Goal: Task Accomplishment & Management: Manage account settings

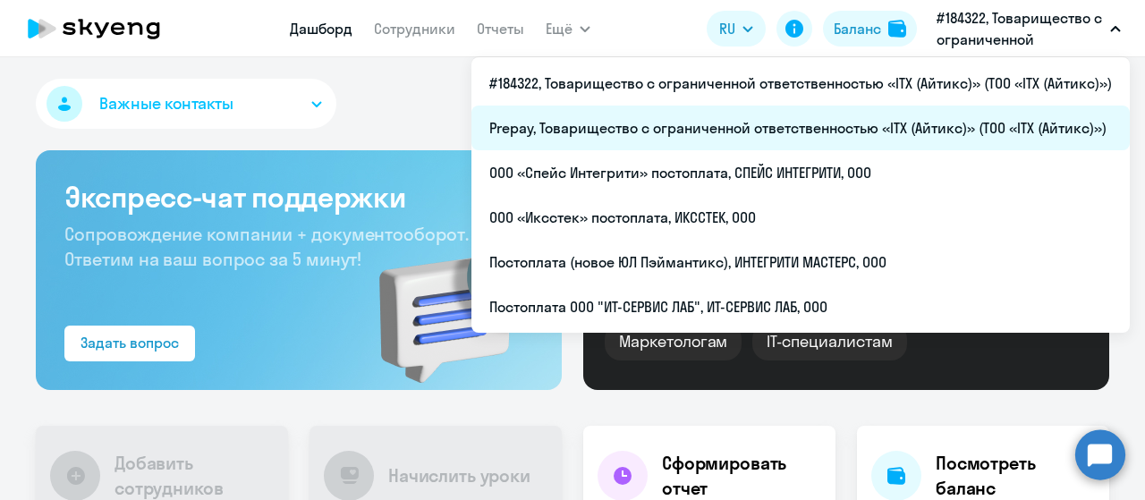
click at [882, 125] on li "Prepay, Товарищество с ограниченной ответственностью «ITX (Айтикс)» (ТОО «ITX (…" at bounding box center [800, 128] width 658 height 45
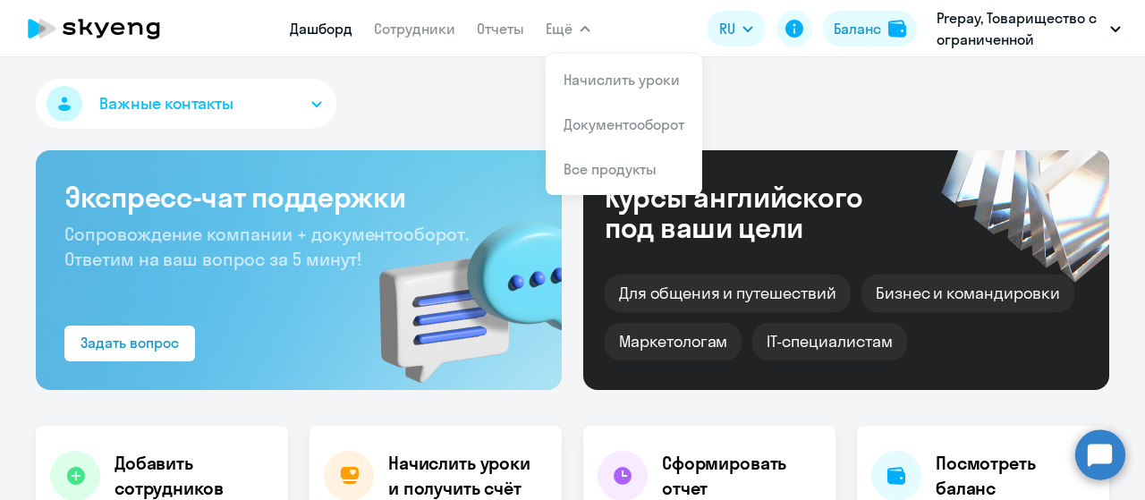
click at [418, 38] on app-menu-item-link "Сотрудники" at bounding box center [414, 29] width 81 height 22
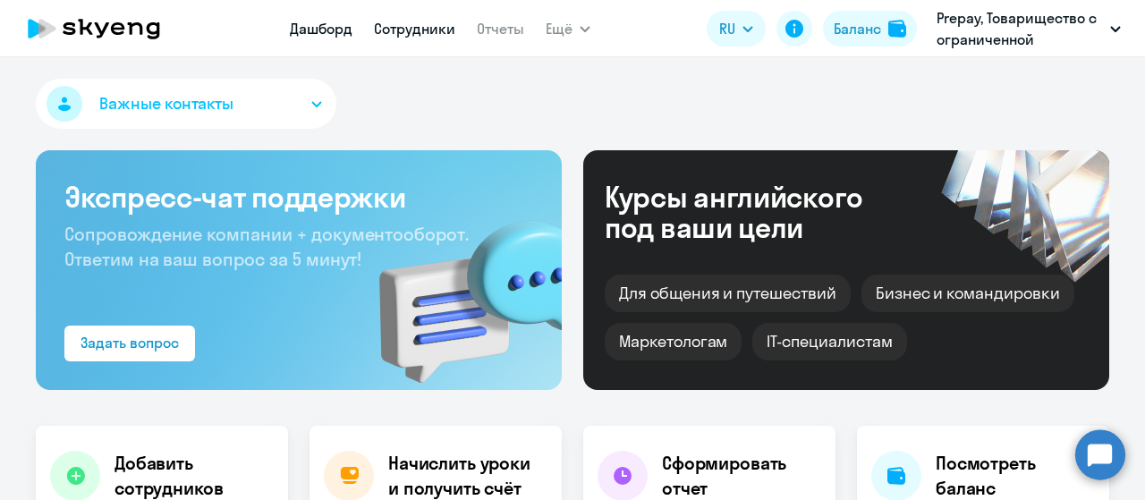
click at [418, 33] on link "Сотрудники" at bounding box center [414, 29] width 81 height 18
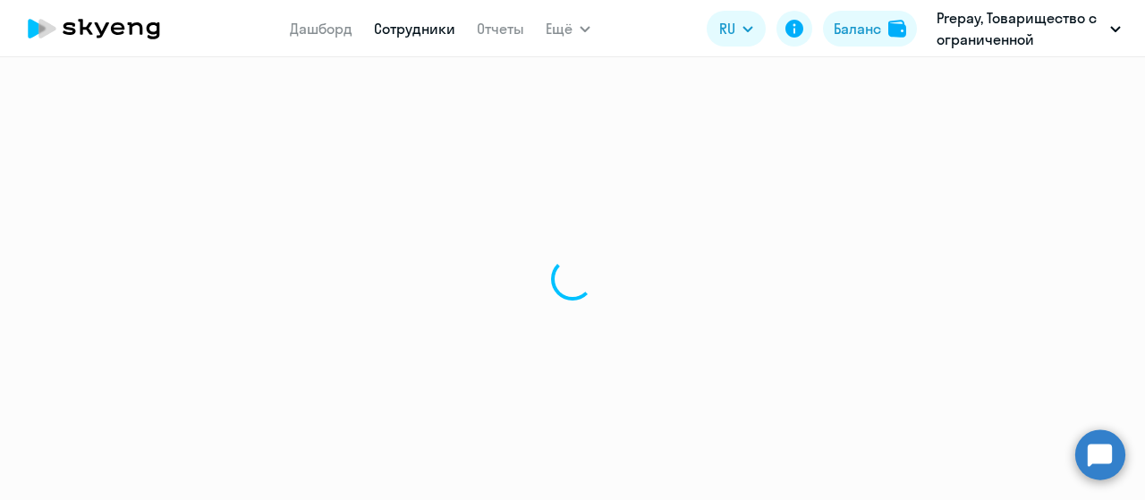
select select "30"
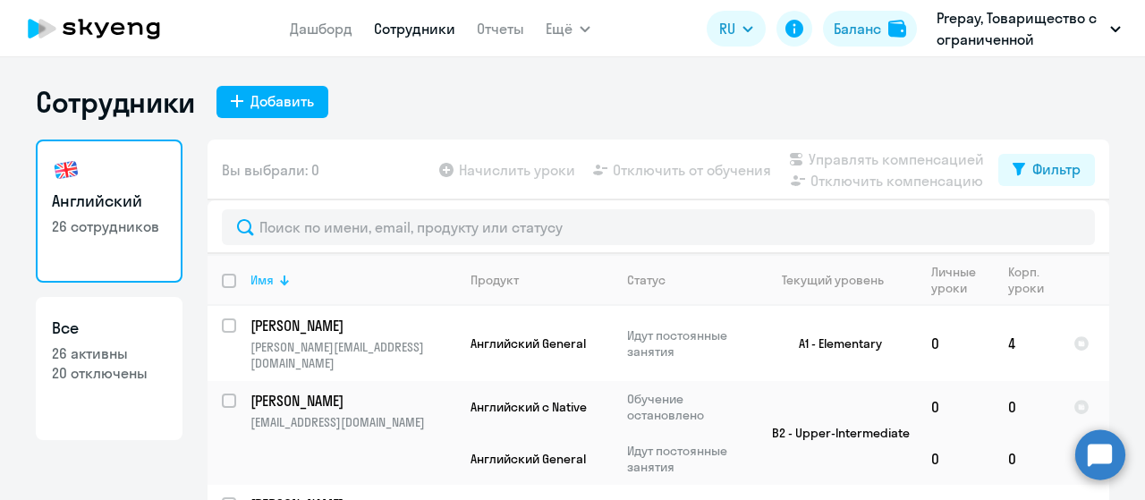
click at [283, 283] on div at bounding box center [284, 284] width 3 height 3
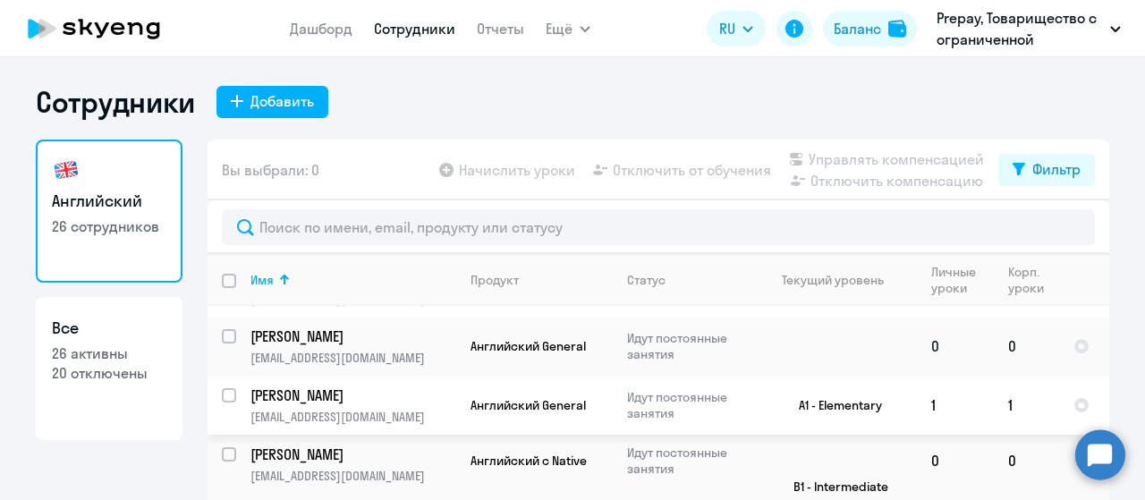
scroll to position [447, 0]
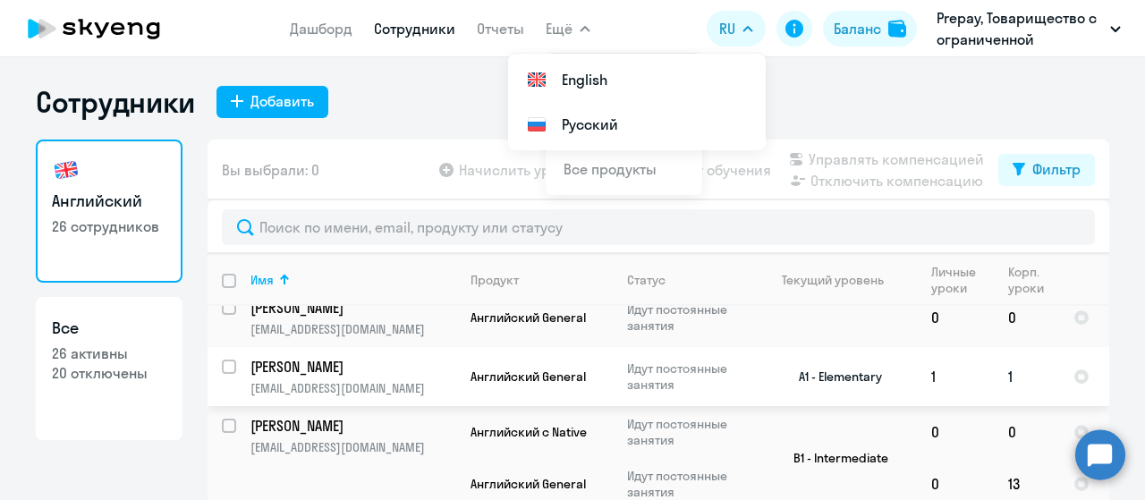
click at [222, 359] on input "select row 23467323" at bounding box center [240, 377] width 36 height 36
checkbox input "true"
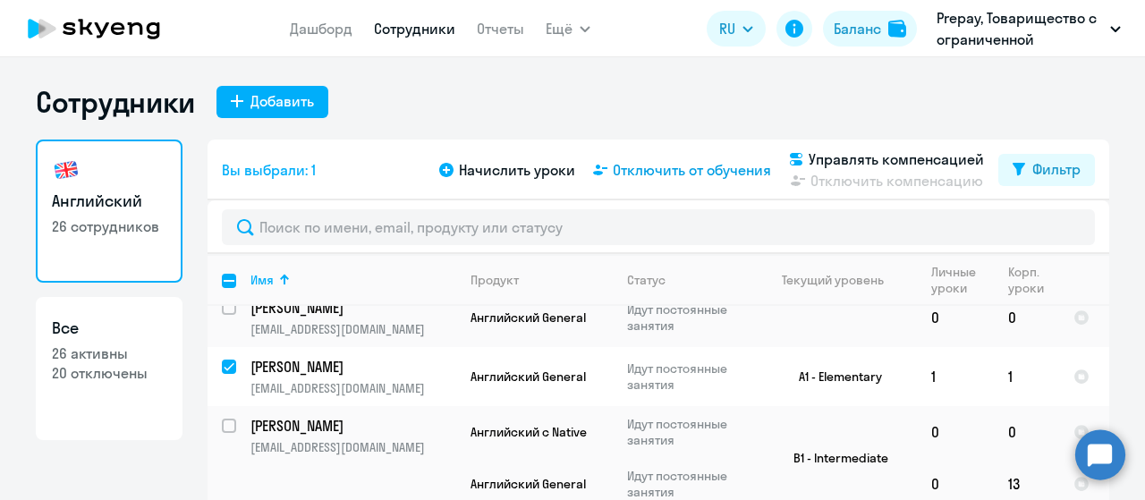
click at [656, 178] on span "Отключить от обучения" at bounding box center [692, 169] width 158 height 21
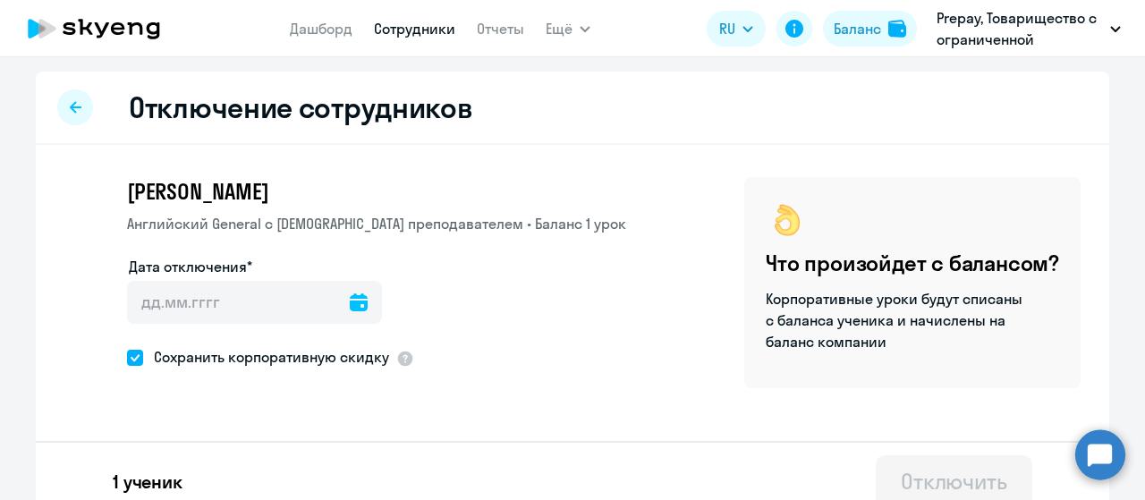
click at [350, 303] on icon at bounding box center [359, 302] width 18 height 18
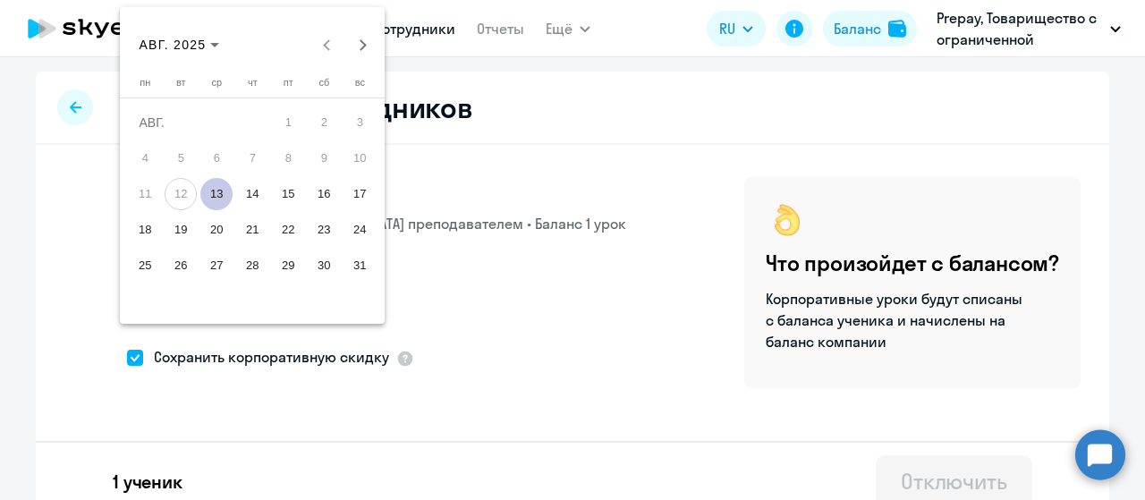
click at [223, 191] on span "13" at bounding box center [216, 194] width 32 height 32
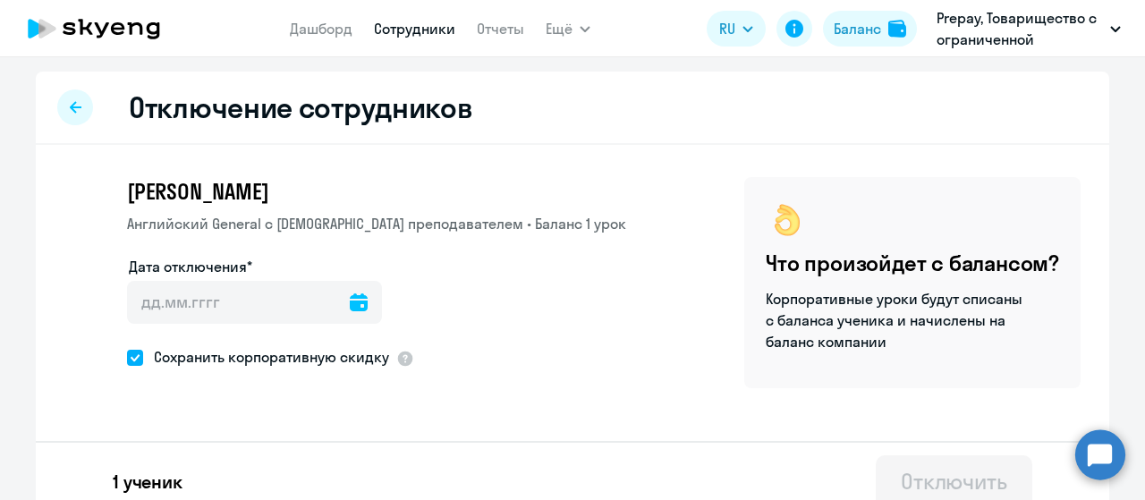
type input "[DATE]"
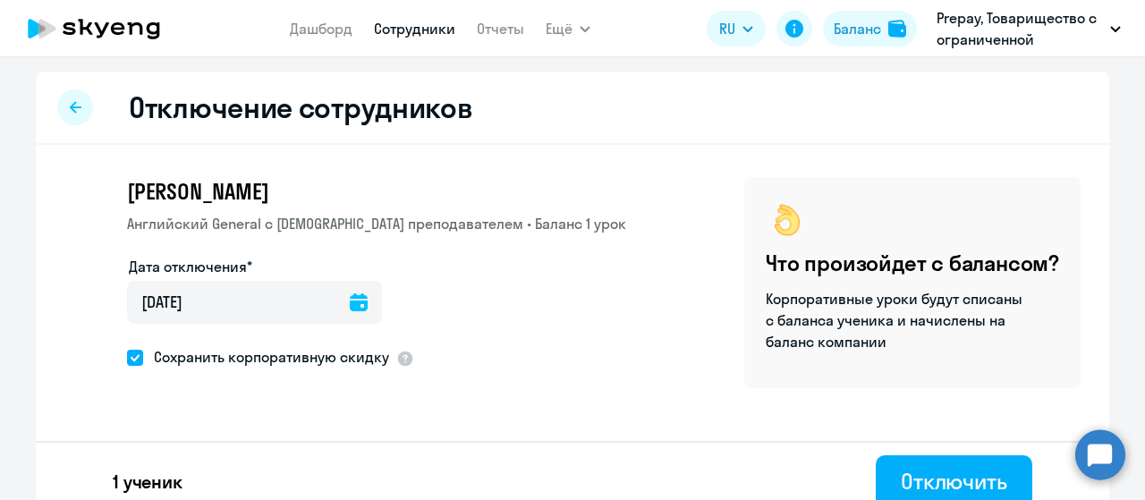
scroll to position [21, 0]
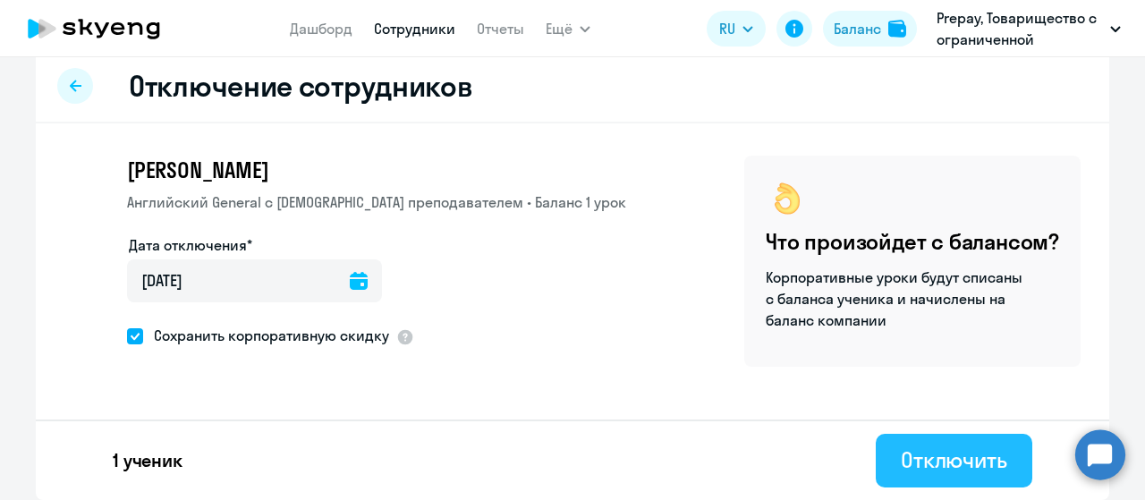
click at [910, 456] on div "Отключить" at bounding box center [953, 459] width 106 height 29
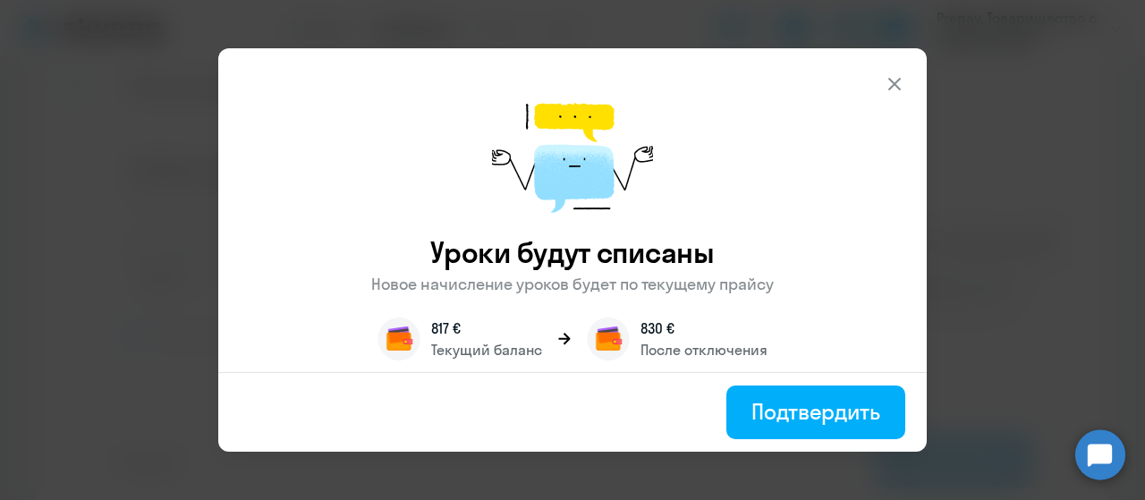
scroll to position [95, 0]
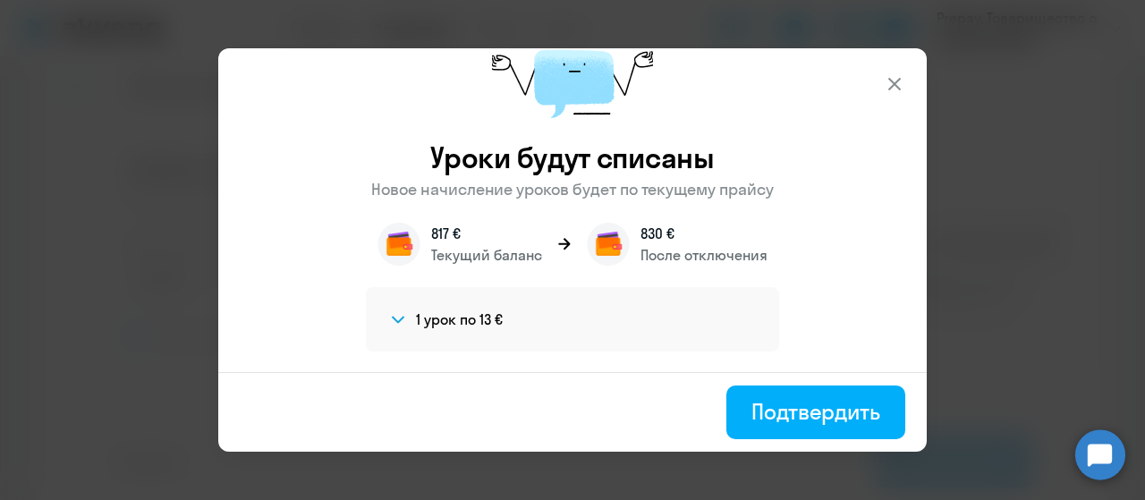
click at [391, 319] on icon at bounding box center [398, 320] width 14 height 8
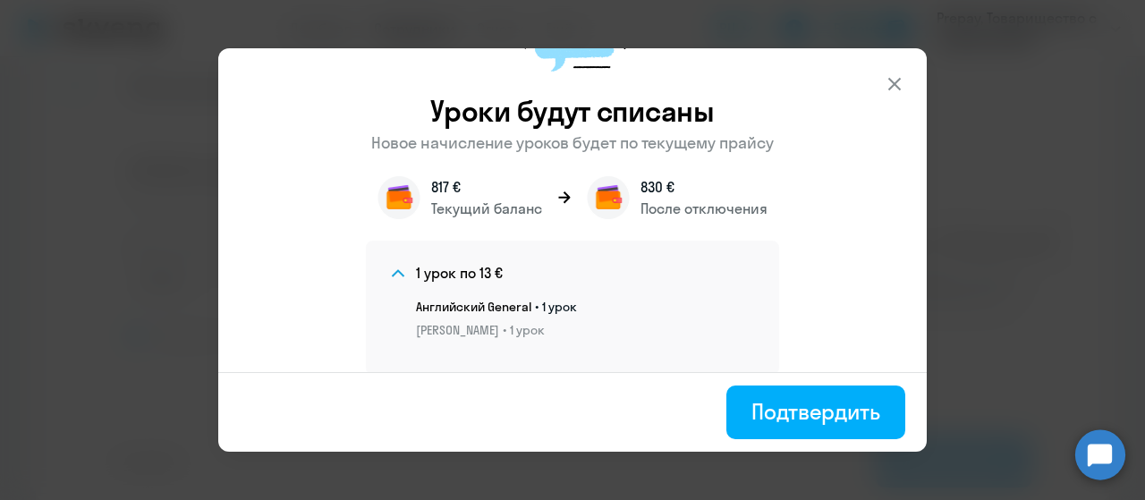
scroll to position [165, 0]
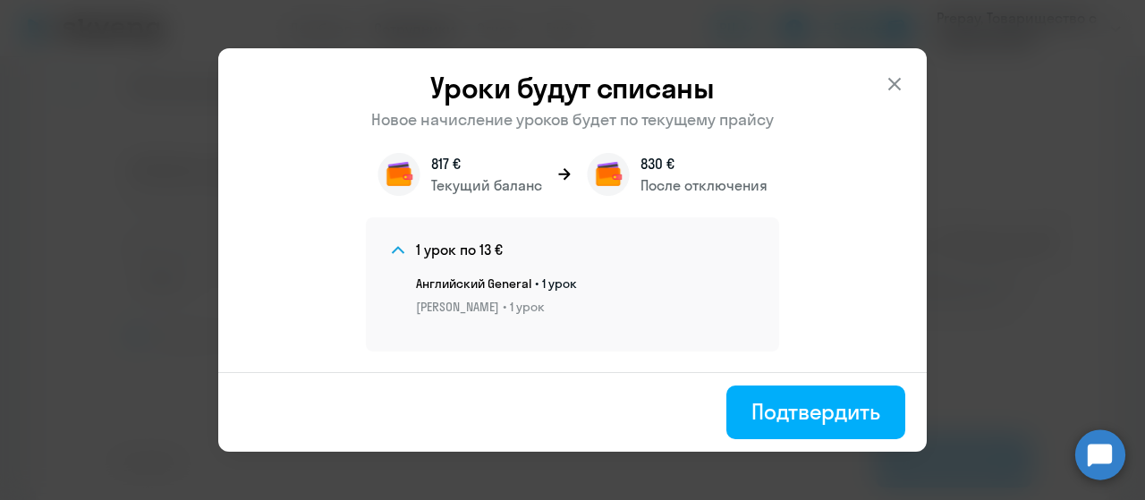
click at [393, 251] on icon at bounding box center [398, 250] width 14 height 8
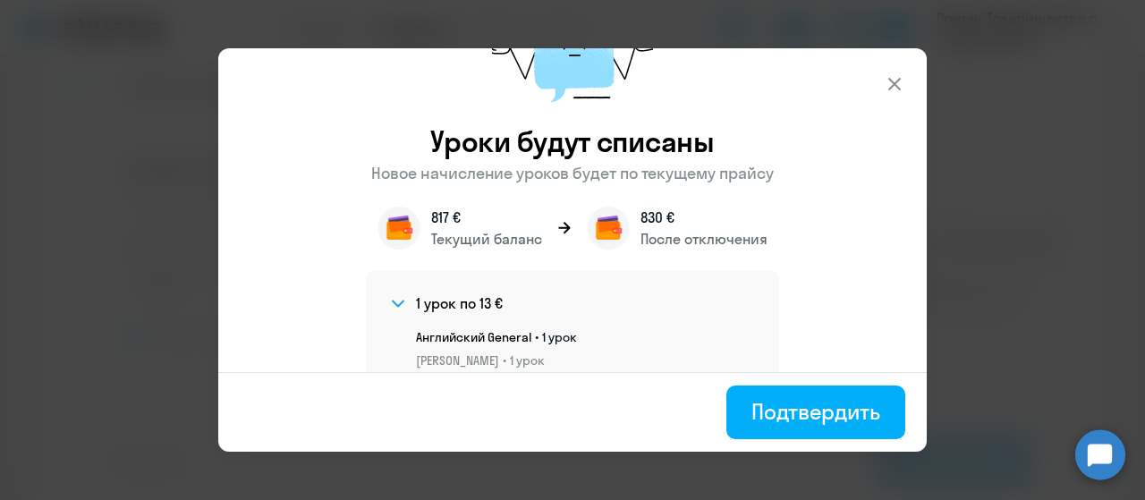
scroll to position [95, 0]
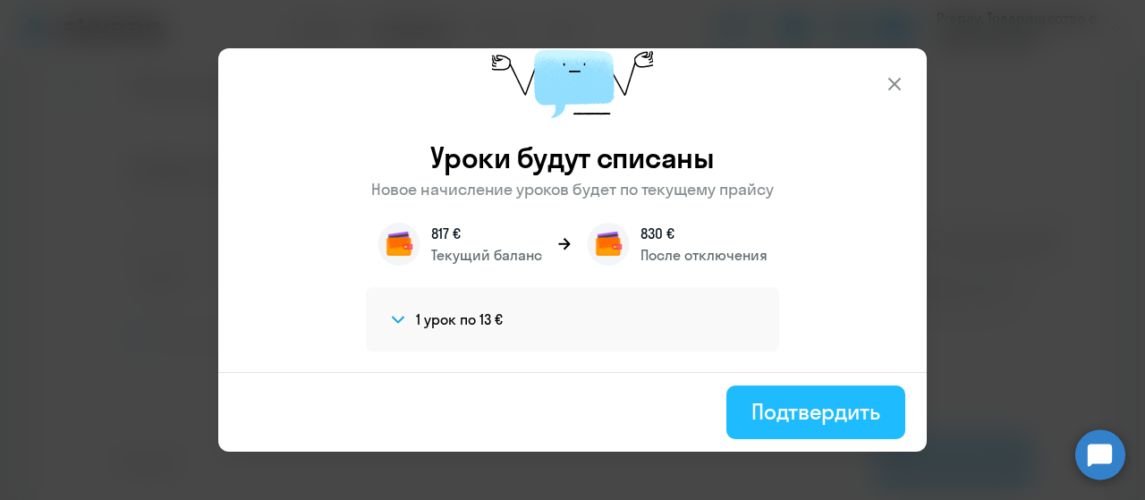
click at [801, 416] on div "Подтвердить" at bounding box center [815, 411] width 129 height 29
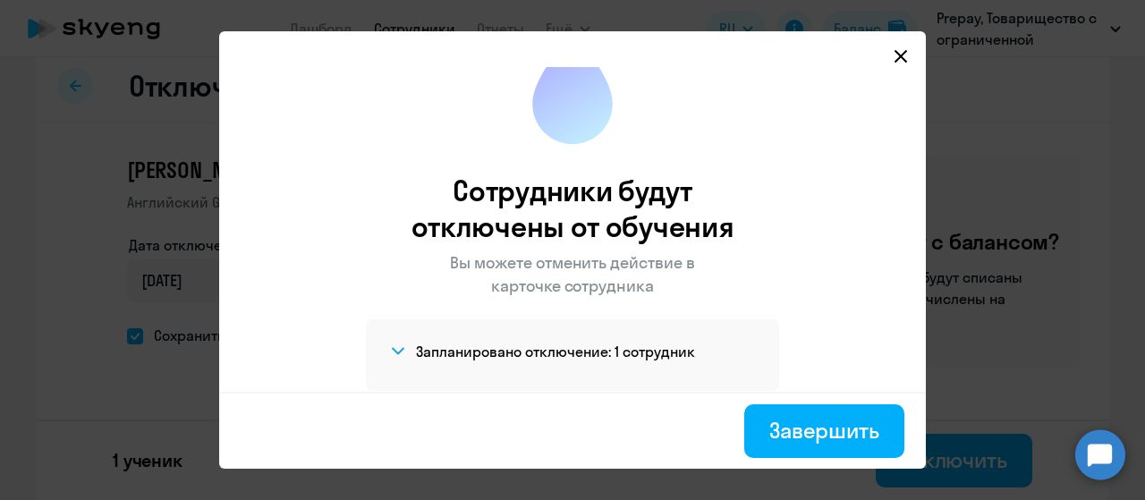
scroll to position [57, 0]
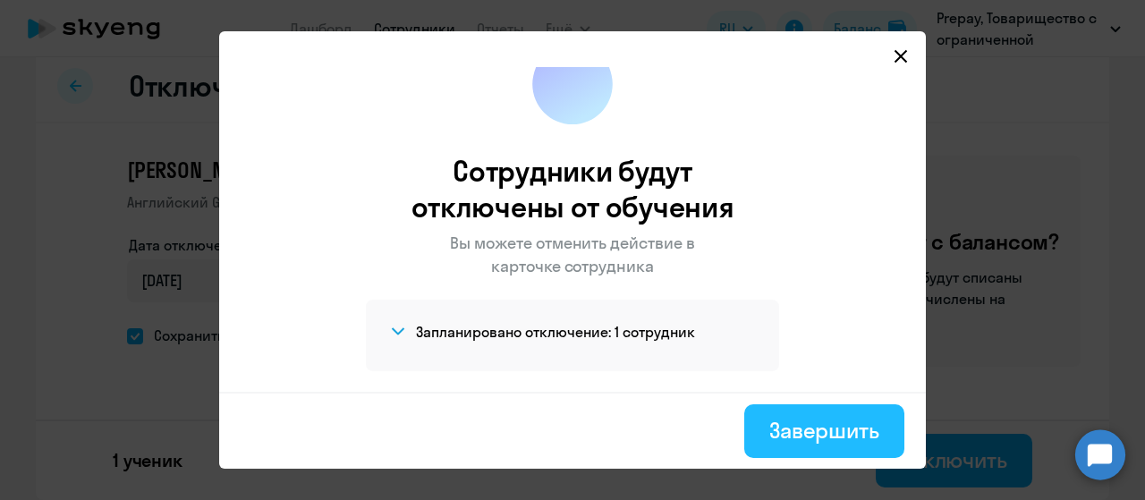
click at [805, 439] on div "Завершить" at bounding box center [824, 430] width 110 height 29
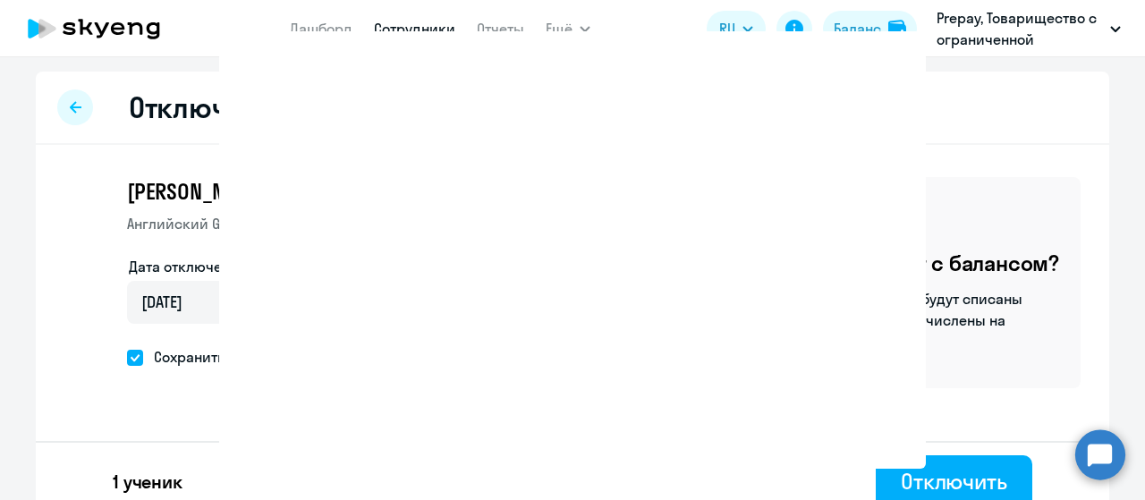
select select "30"
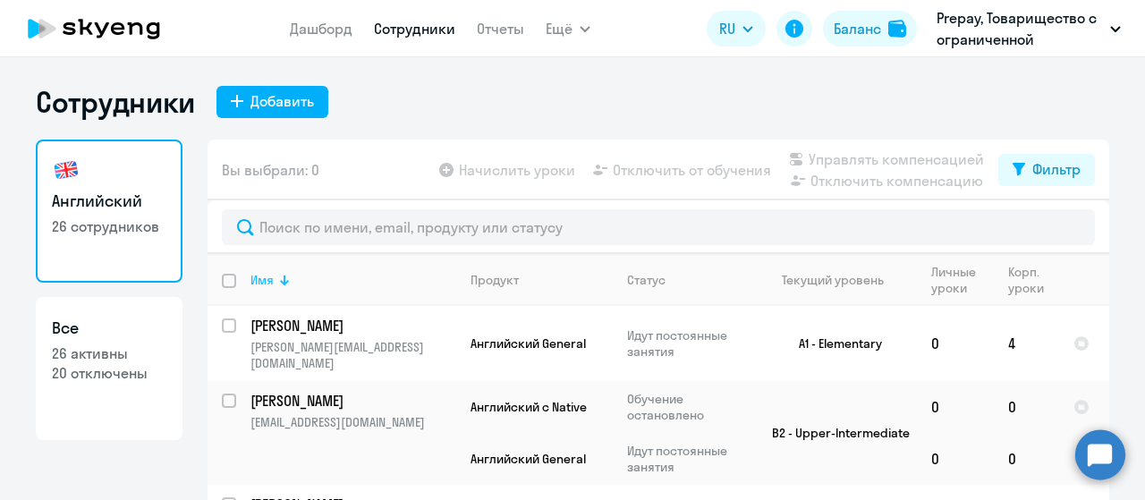
click at [279, 280] on div at bounding box center [284, 280] width 11 height 11
